Goal: Task Accomplishment & Management: Manage account settings

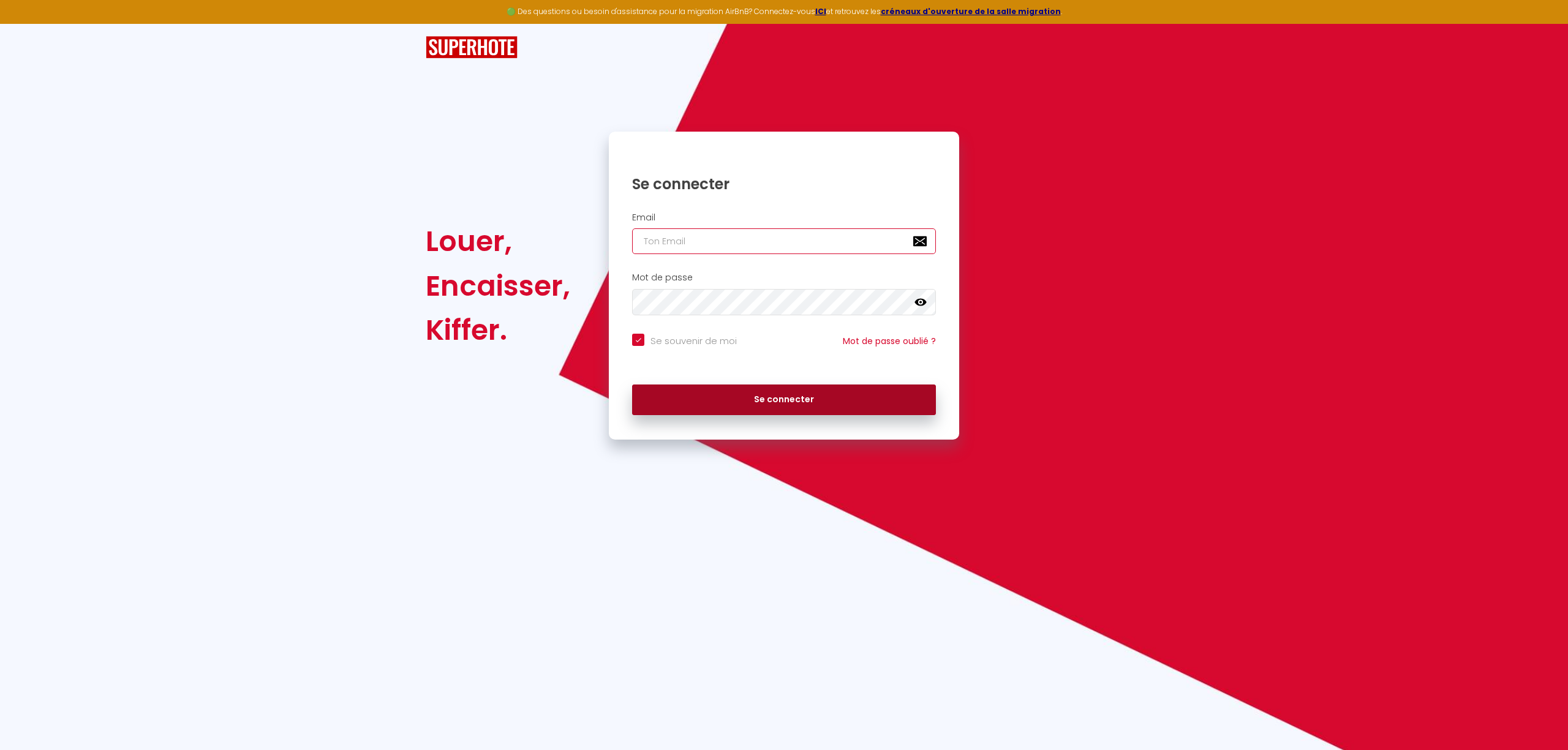
type input "[EMAIL_ADDRESS][DOMAIN_NAME]"
click at [782, 402] on button "Se connecter" at bounding box center [784, 400] width 304 height 31
checkbox input "true"
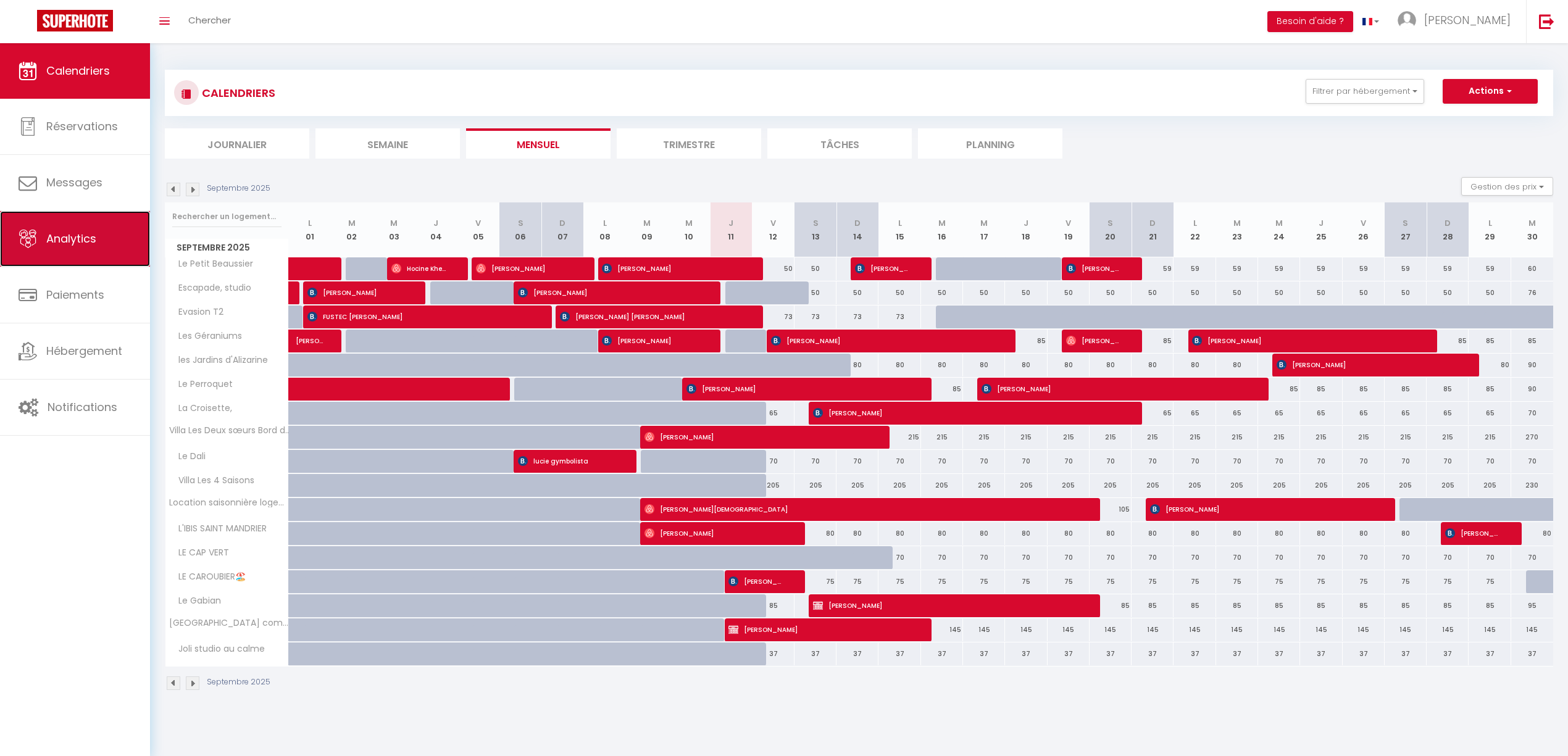
click at [50, 240] on span "Analytics" at bounding box center [71, 238] width 50 height 16
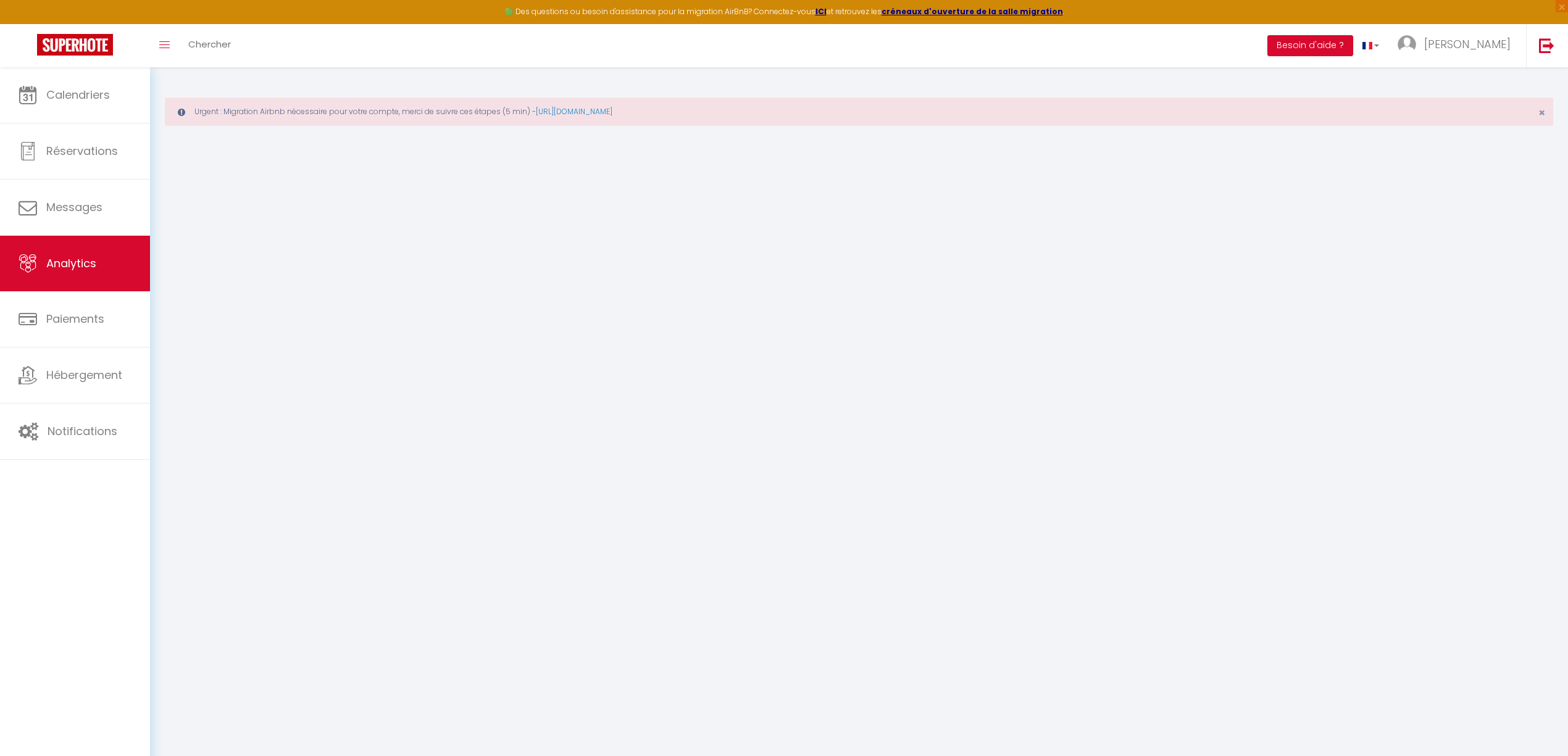
select select "2025"
select select "9"
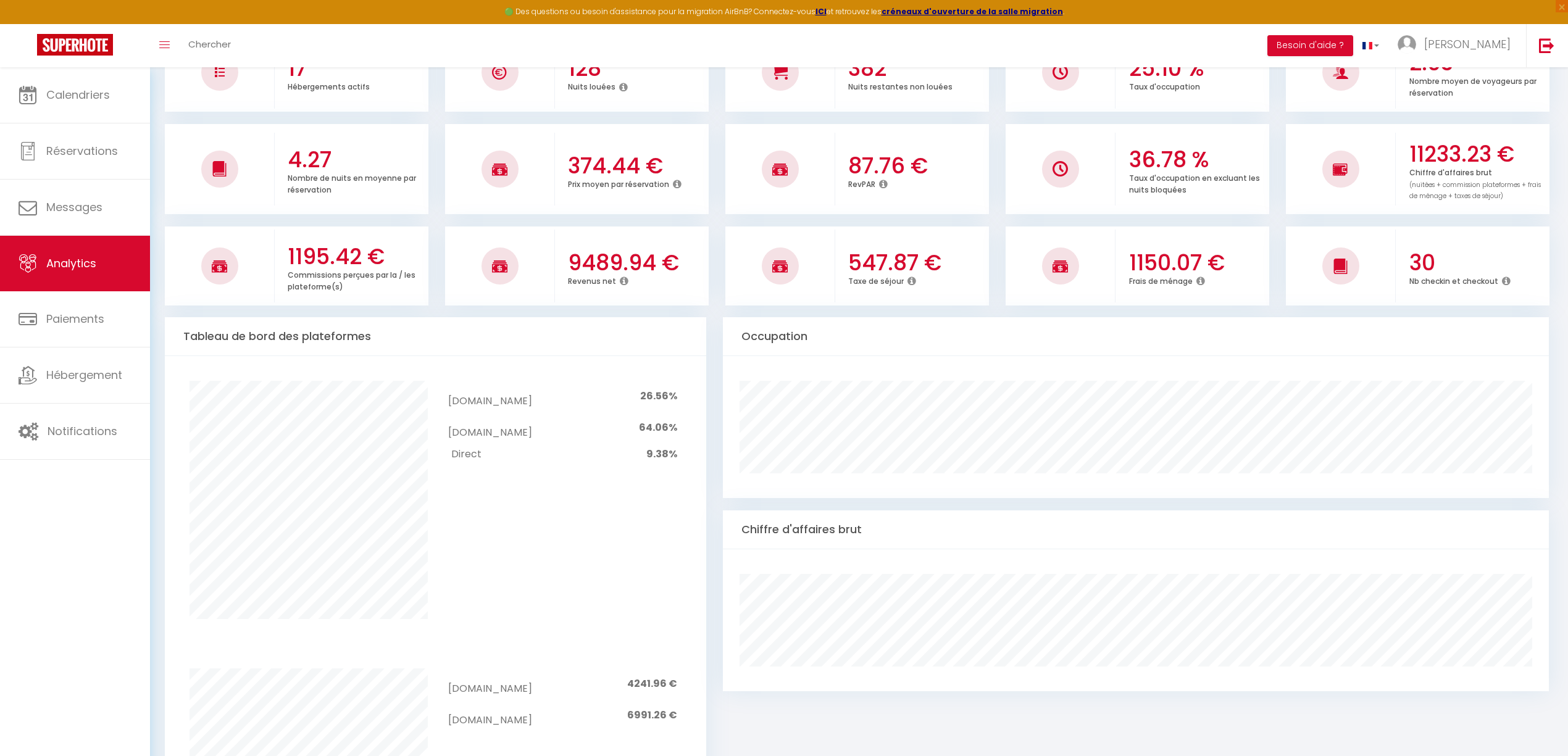
scroll to position [82, 0]
